Goal: Check status: Check status

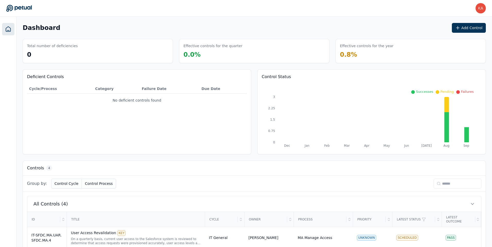
click at [260, 38] on div "Dashboard Add Control Total number of deficiencies 0 Effective controls for the…" at bounding box center [254, 172] width 476 height 311
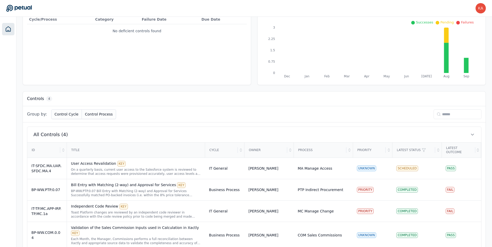
scroll to position [76, 0]
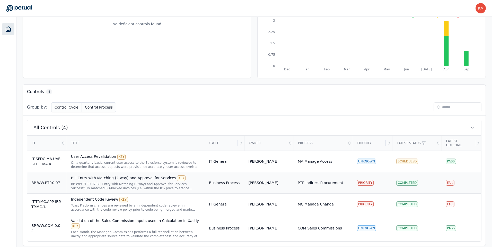
click at [55, 181] on div "BP-WW.PTP.0.07" at bounding box center [46, 182] width 31 height 5
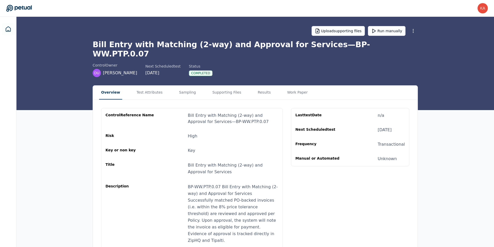
click at [286, 71] on main "Upload supporting files Run manually Bill Entry with Matching (2-way) and Appro…" at bounding box center [255, 161] width 478 height 288
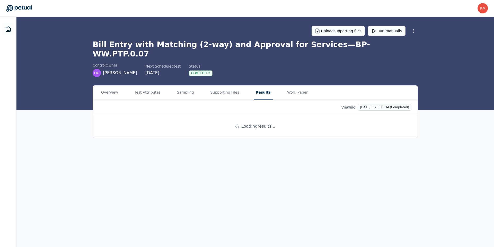
click at [258, 86] on button "Results" at bounding box center [263, 93] width 19 height 14
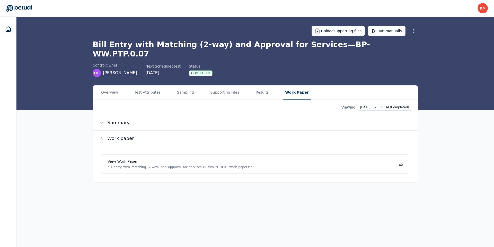
click at [289, 39] on main "Upload supporting files Run manually Bill Entry with Matching (2-way) and Appro…" at bounding box center [255, 132] width 478 height 230
click at [400, 164] on icon at bounding box center [401, 164] width 3 height 1
click at [401, 162] on icon at bounding box center [401, 164] width 4 height 4
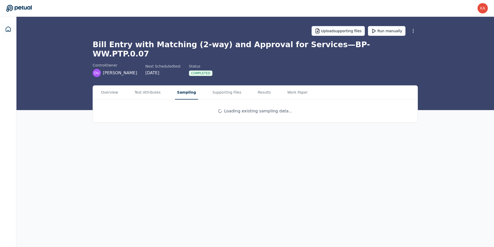
click at [182, 86] on button "Sampling" at bounding box center [186, 93] width 23 height 14
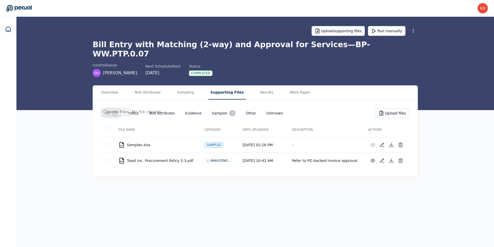
click at [222, 86] on button "Supporting Files" at bounding box center [228, 93] width 38 height 14
click at [288, 86] on button "Work Paper" at bounding box center [300, 93] width 25 height 14
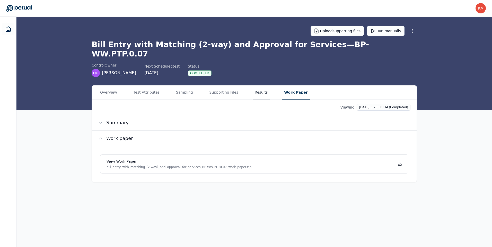
click at [261, 86] on button "Results" at bounding box center [261, 93] width 17 height 14
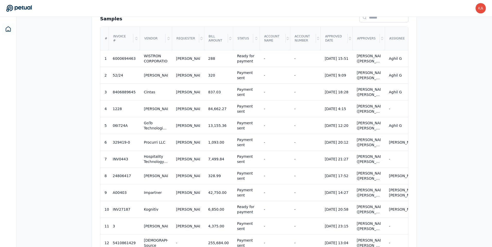
scroll to position [205, 0]
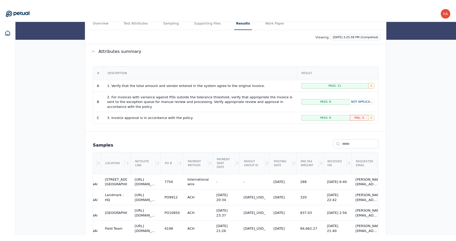
scroll to position [33, 0]
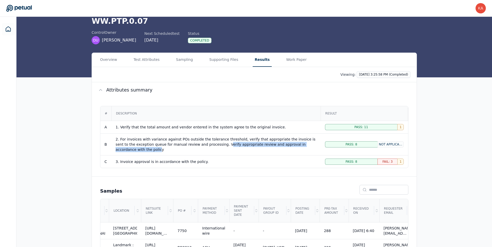
drag, startPoint x: 203, startPoint y: 134, endPoint x: 313, endPoint y: 135, distance: 109.2
click at [313, 136] on div "2. For invoices with variance against POs outside the tolerance threshold, veri…" at bounding box center [216, 143] width 201 height 15
click at [250, 136] on div "2. For invoices with variance against POs outside the tolerance threshold, veri…" at bounding box center [216, 143] width 201 height 15
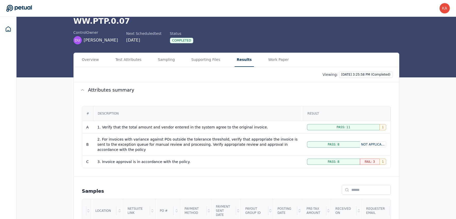
scroll to position [0, 1123]
click at [8, 31] on icon at bounding box center [8, 29] width 6 height 6
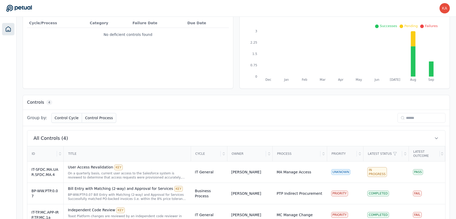
scroll to position [109, 0]
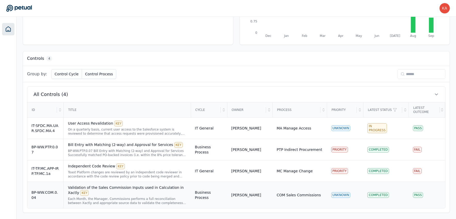
click at [71, 192] on div "Validation of the Sales Commission Inputs used in Calculation in Xactly KEY" at bounding box center [127, 190] width 119 height 11
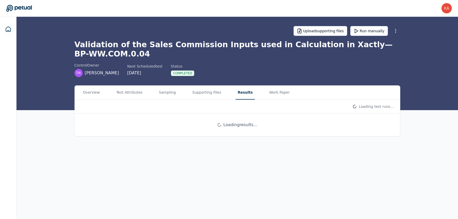
click at [232, 63] on main "Upload supporting files Run manually Validation of the Sales Commission Inputs …" at bounding box center [236, 118] width 441 height 202
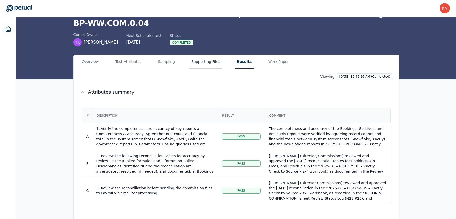
scroll to position [36, 0]
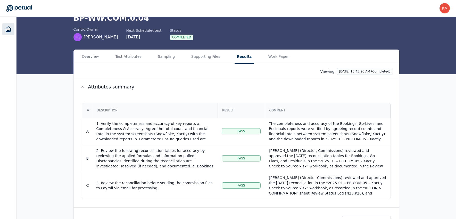
click at [7, 28] on icon at bounding box center [8, 29] width 6 height 6
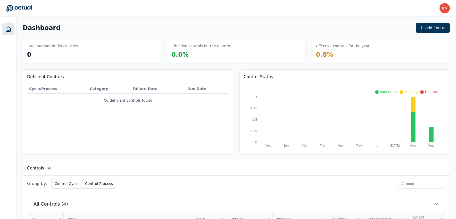
scroll to position [109, 0]
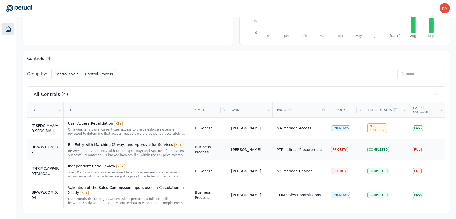
click at [92, 143] on div "Bill Entry with Matching (2-way) and Approval for Services KEY" at bounding box center [127, 145] width 119 height 6
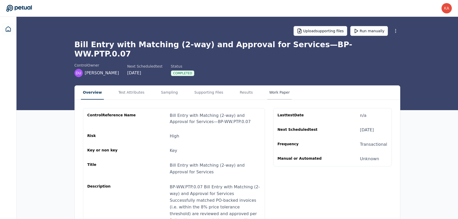
click at [271, 86] on button "Work Paper" at bounding box center [279, 93] width 25 height 14
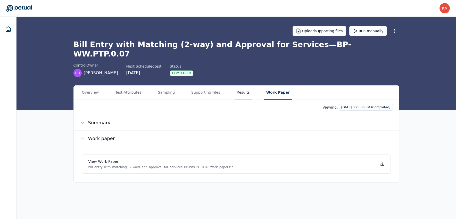
click at [237, 86] on button "Results" at bounding box center [242, 93] width 17 height 14
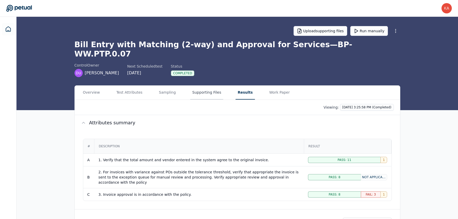
click at [195, 87] on button "Supporting Files" at bounding box center [206, 93] width 33 height 14
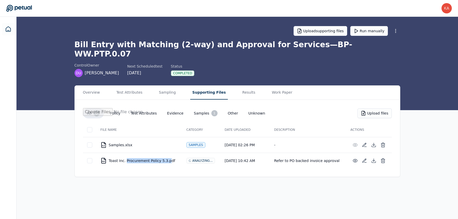
drag, startPoint x: 125, startPoint y: 151, endPoint x: 168, endPoint y: 152, distance: 42.8
click at [168, 157] on div "PDF Toast Inc. Procurement Policy 5.3.pdf" at bounding box center [139, 160] width 78 height 6
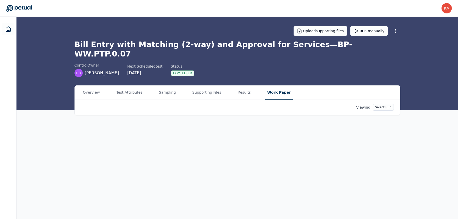
click at [268, 86] on button "Work Paper" at bounding box center [279, 93] width 28 height 14
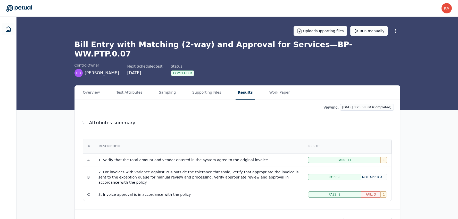
click at [244, 86] on button "Results" at bounding box center [244, 93] width 19 height 14
click at [124, 86] on button "Test Attributes" at bounding box center [128, 93] width 30 height 14
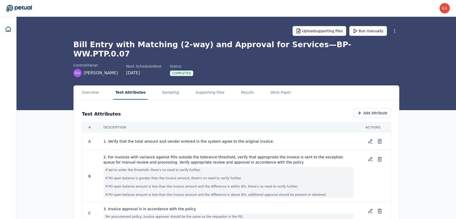
scroll to position [8, 0]
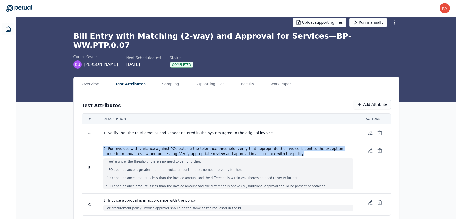
drag, startPoint x: 101, startPoint y: 139, endPoint x: 255, endPoint y: 145, distance: 154.4
click at [255, 145] on td "2. For invoices with variance against POs outside the tolerance threshold, veri…" at bounding box center [228, 168] width 262 height 52
click at [261, 146] on span "2. For invoices with variance against POs outside the tolerance threshold, veri…" at bounding box center [228, 151] width 250 height 10
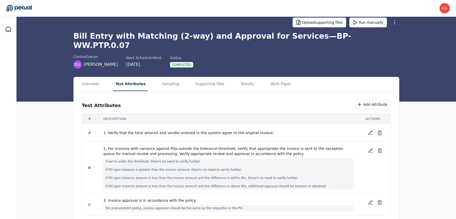
drag, startPoint x: 106, startPoint y: 152, endPoint x: 309, endPoint y: 180, distance: 204.8
click at [309, 180] on span "If we're under the threshold, there's no need to verify further. If PO open bal…" at bounding box center [228, 173] width 250 height 31
click at [370, 149] on icon at bounding box center [370, 151] width 4 height 4
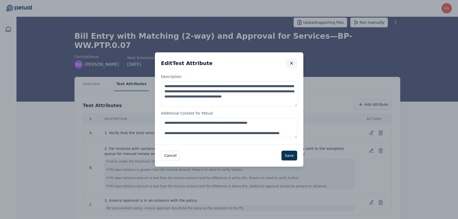
click at [292, 64] on icon "button" at bounding box center [291, 63] width 5 height 5
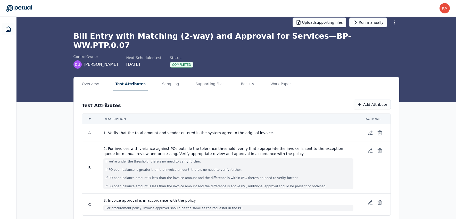
drag, startPoint x: 146, startPoint y: 203, endPoint x: 240, endPoint y: 203, distance: 94.5
click at [240, 205] on span "Per procurement policy, invoice approver should be the same as the requestor in…" at bounding box center [228, 208] width 250 height 6
drag, startPoint x: 106, startPoint y: 203, endPoint x: 175, endPoint y: 202, distance: 69.0
click at [175, 205] on span "Per procurement policy, invoice approver should be the same as the requestor in…" at bounding box center [228, 208] width 250 height 6
drag, startPoint x: 107, startPoint y: 124, endPoint x: 135, endPoint y: 124, distance: 28.3
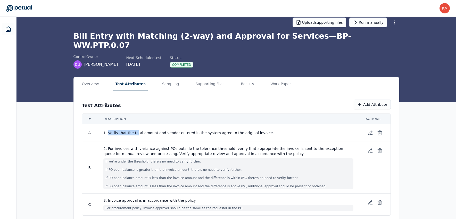
click at [135, 130] on span "1. Verify that the total amount and vendor entered in the system agree to the o…" at bounding box center [228, 132] width 250 height 5
click at [134, 130] on span "1. Verify that the total amount and vendor entered in the system agree to the o…" at bounding box center [228, 132] width 250 height 5
drag, startPoint x: 132, startPoint y: 122, endPoint x: 174, endPoint y: 125, distance: 42.1
click at [174, 130] on span "1. Verify that the total amount and vendor entered in the system agree to the o…" at bounding box center [228, 132] width 250 height 5
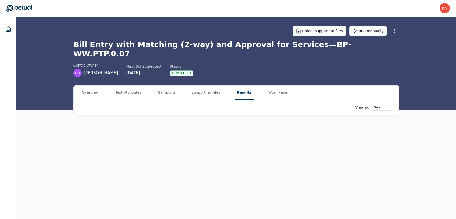
scroll to position [0, 0]
click at [243, 86] on button "Results" at bounding box center [244, 93] width 19 height 14
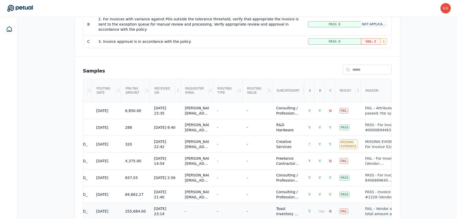
scroll to position [153, 0]
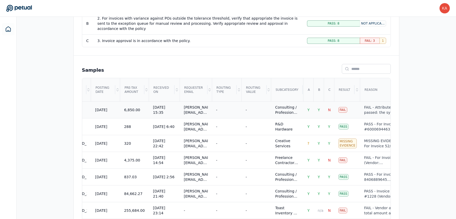
click at [338, 107] on div "Fail" at bounding box center [342, 110] width 9 height 6
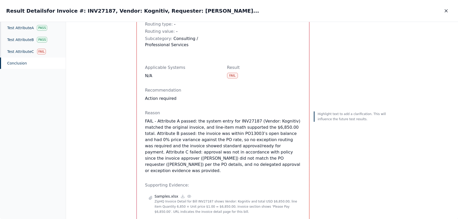
scroll to position [435, 0]
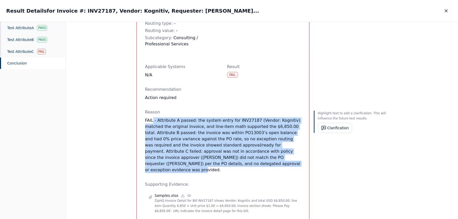
drag, startPoint x: 155, startPoint y: 128, endPoint x: 254, endPoint y: 170, distance: 108.5
click at [255, 170] on p "FAIL - Attribute A passed: the system entry for INV27187 (Vendor: Kognitiv) mat…" at bounding box center [223, 145] width 156 height 56
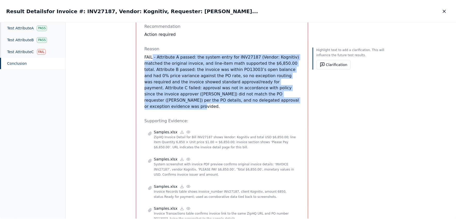
scroll to position [496, 0]
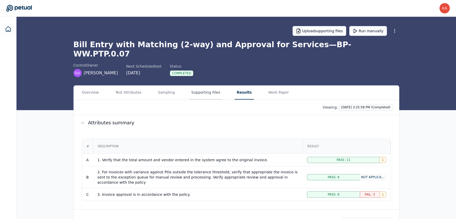
click at [200, 86] on button "Supporting Files" at bounding box center [205, 93] width 33 height 14
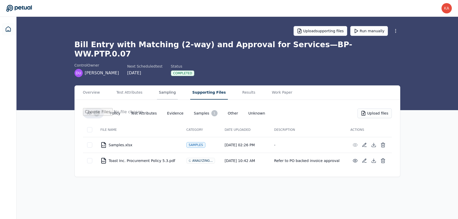
click at [170, 86] on button "Sampling" at bounding box center [167, 93] width 21 height 14
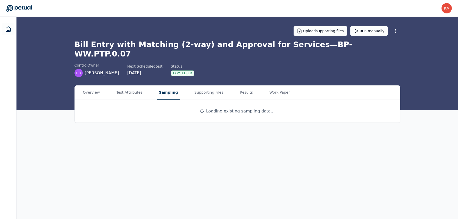
click at [170, 86] on button "Sampling" at bounding box center [168, 93] width 23 height 14
click at [195, 86] on button "Supporting Files" at bounding box center [208, 93] width 33 height 14
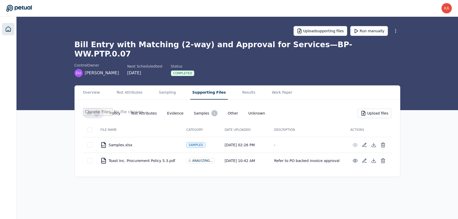
click at [10, 29] on icon at bounding box center [8, 29] width 6 height 6
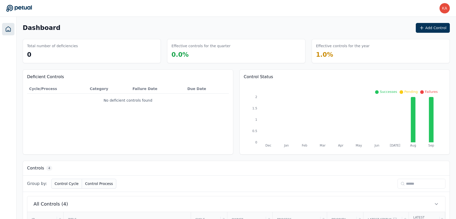
click at [9, 30] on icon at bounding box center [8, 29] width 6 height 6
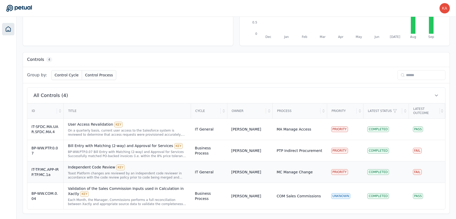
scroll to position [109, 0]
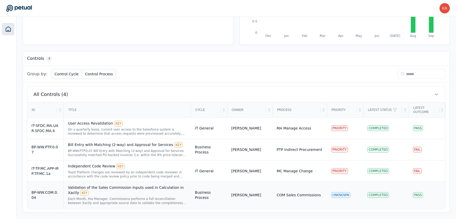
click at [72, 187] on div "Validation of the Sales Commission Inputs used in Calculation in Xactly KEY" at bounding box center [127, 190] width 119 height 11
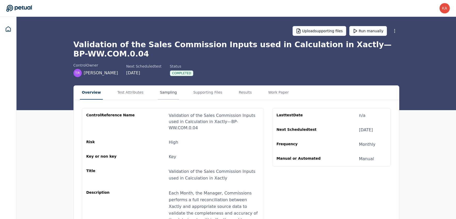
click at [159, 90] on button "Sampling" at bounding box center [168, 93] width 21 height 14
